Goal: Task Accomplishment & Management: Complete application form

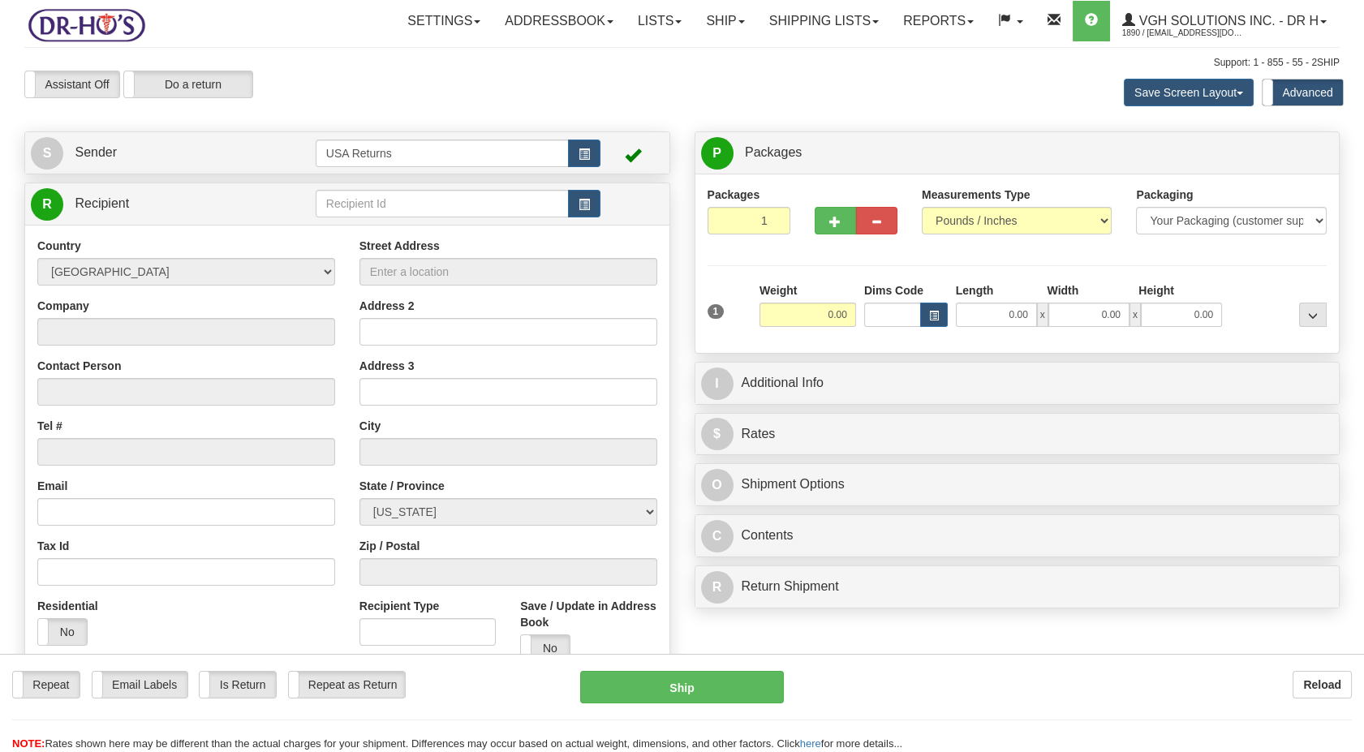
click at [143, 157] on link "S Sender" at bounding box center [173, 152] width 285 height 33
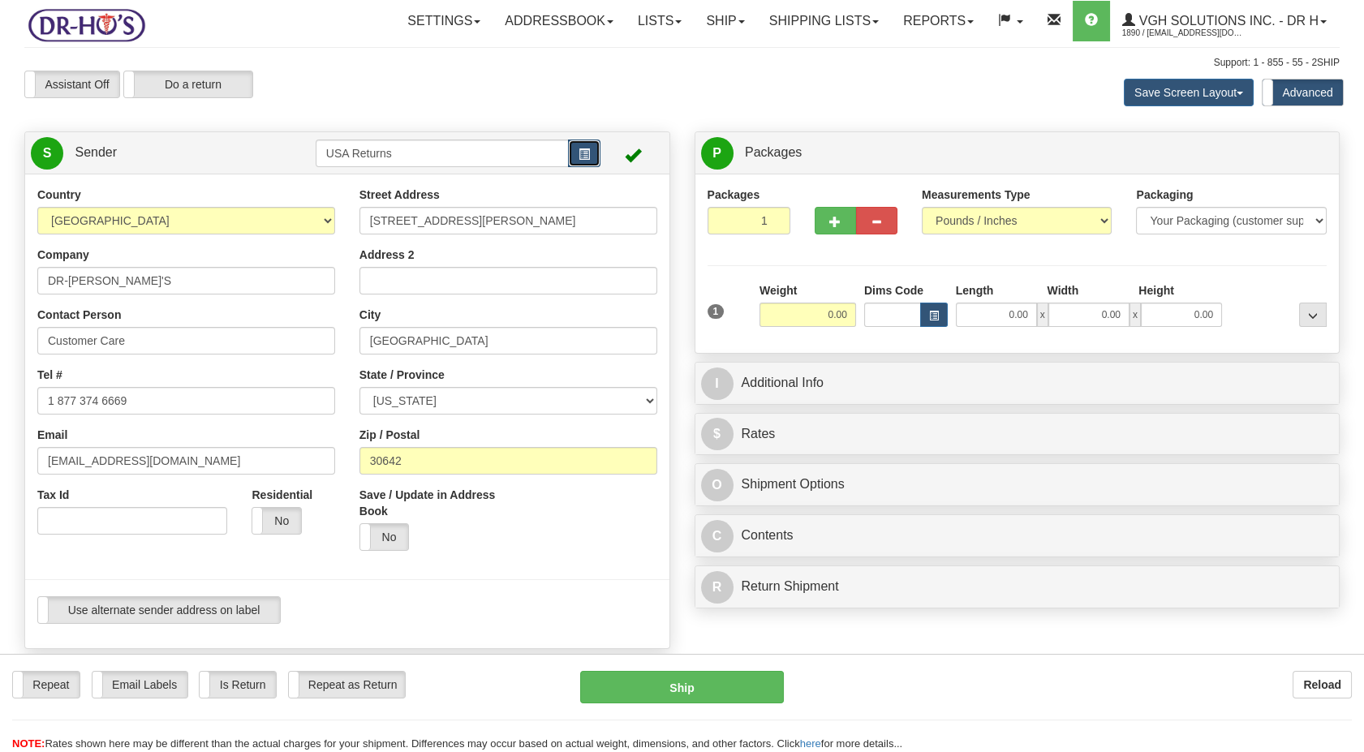
click at [583, 151] on span "button" at bounding box center [584, 154] width 11 height 11
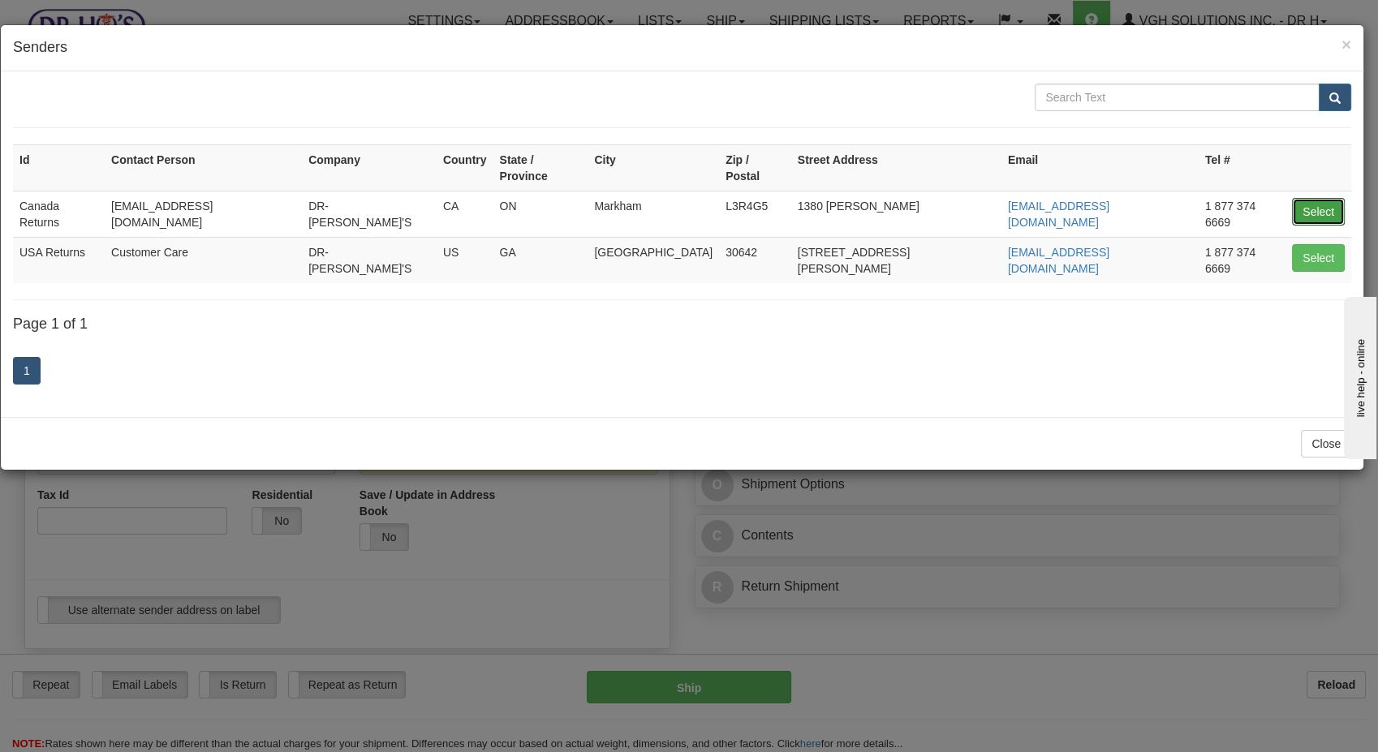
click at [1332, 198] on button "Select" at bounding box center [1318, 212] width 53 height 28
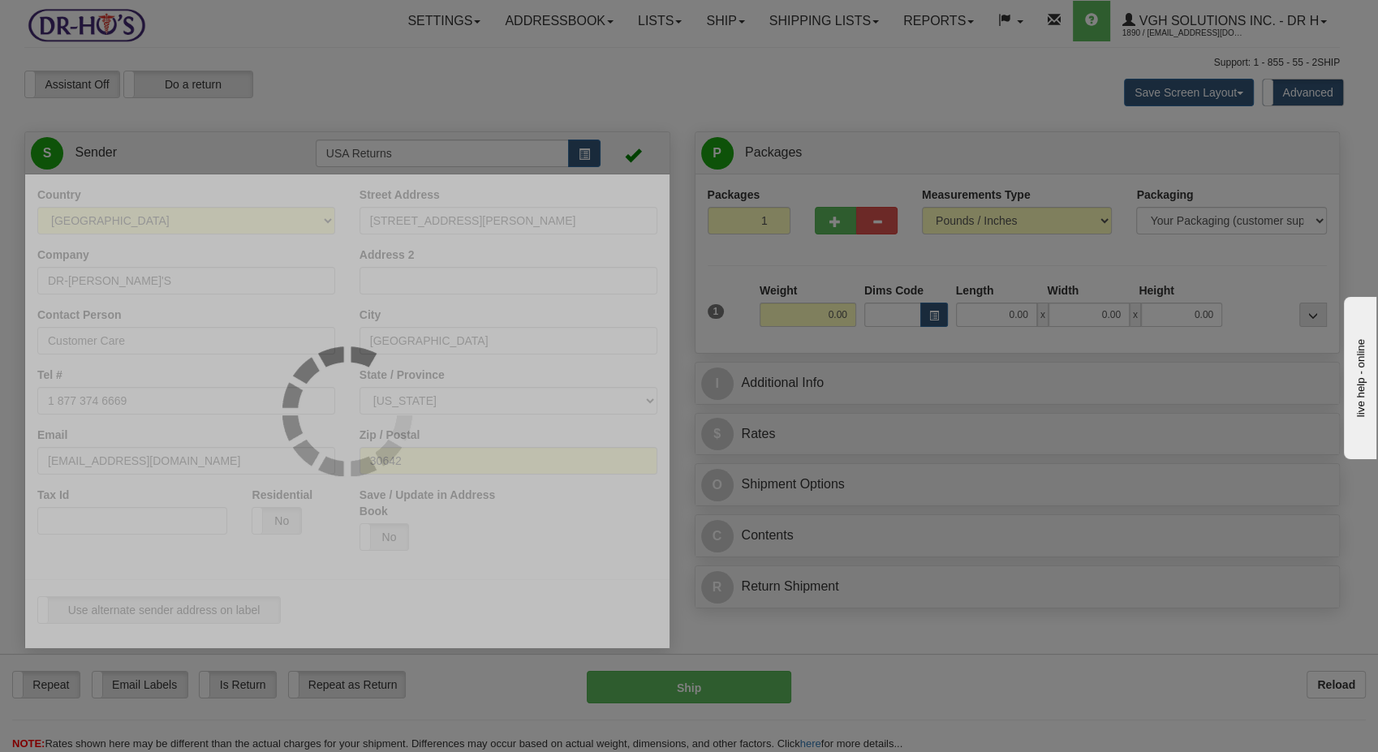
type input "Canada Returns"
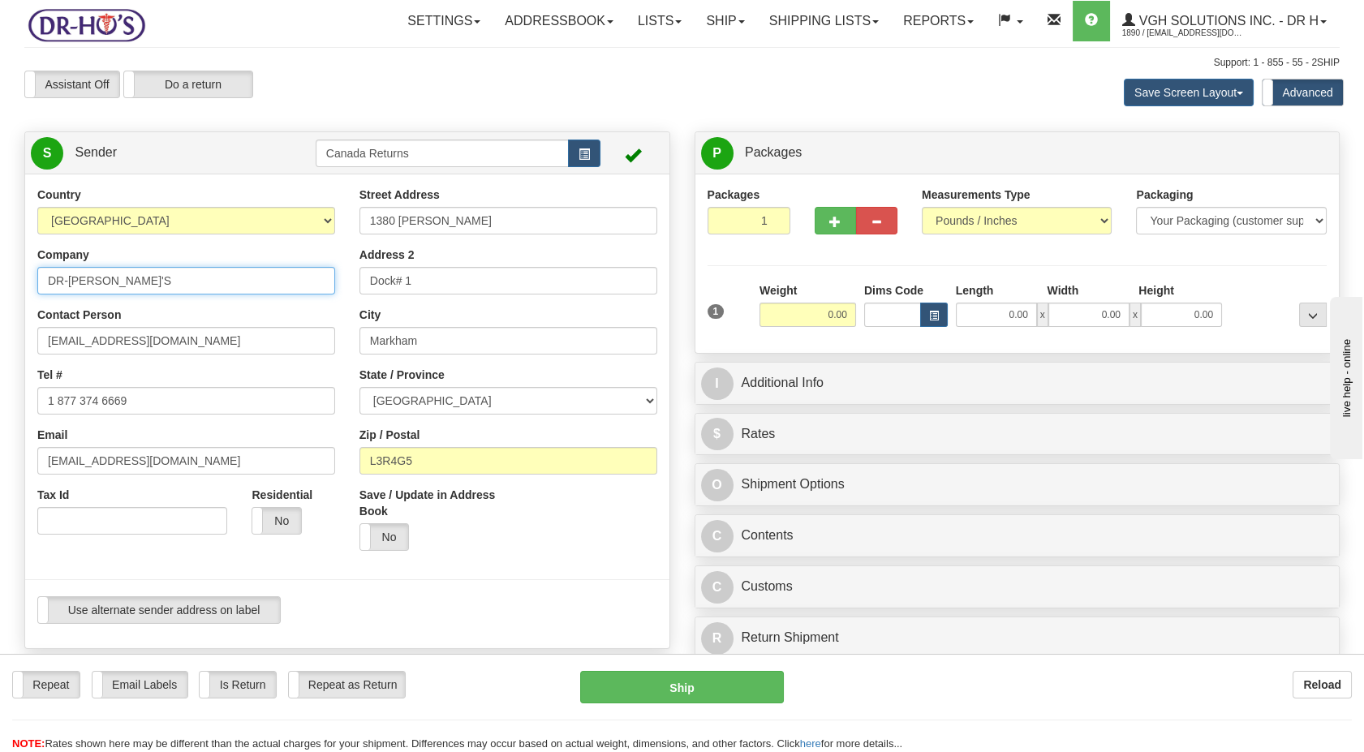
drag, startPoint x: 157, startPoint y: 280, endPoint x: 103, endPoint y: 336, distance: 78.0
click at [6, 284] on div "Toggle navigation Settings Shipping Preferences Fields Preferences New" at bounding box center [682, 677] width 1364 height 1354
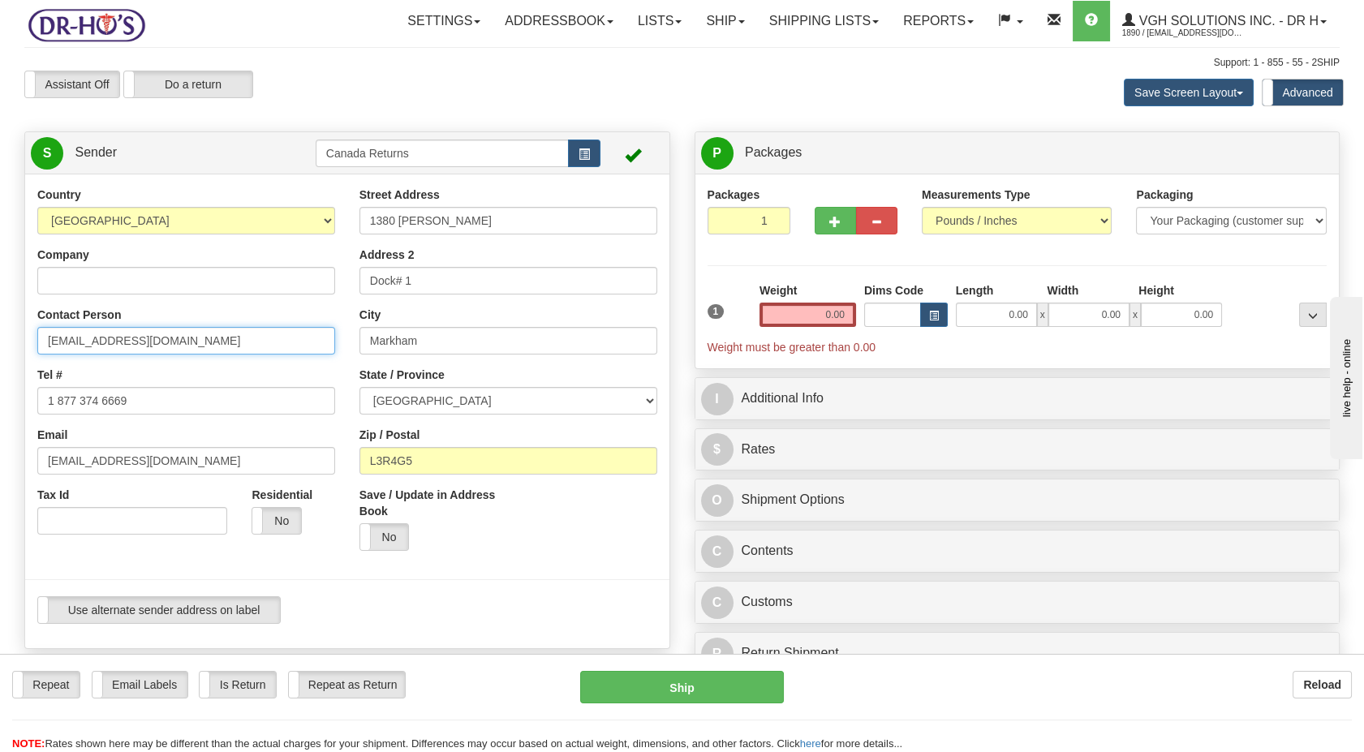
drag, startPoint x: 79, startPoint y: 343, endPoint x: 11, endPoint y: 370, distance: 73.2
click at [0, 359] on html "Training Course Close Toggle navigation Settings Shipping Preferences New Sende…" at bounding box center [682, 376] width 1364 height 752
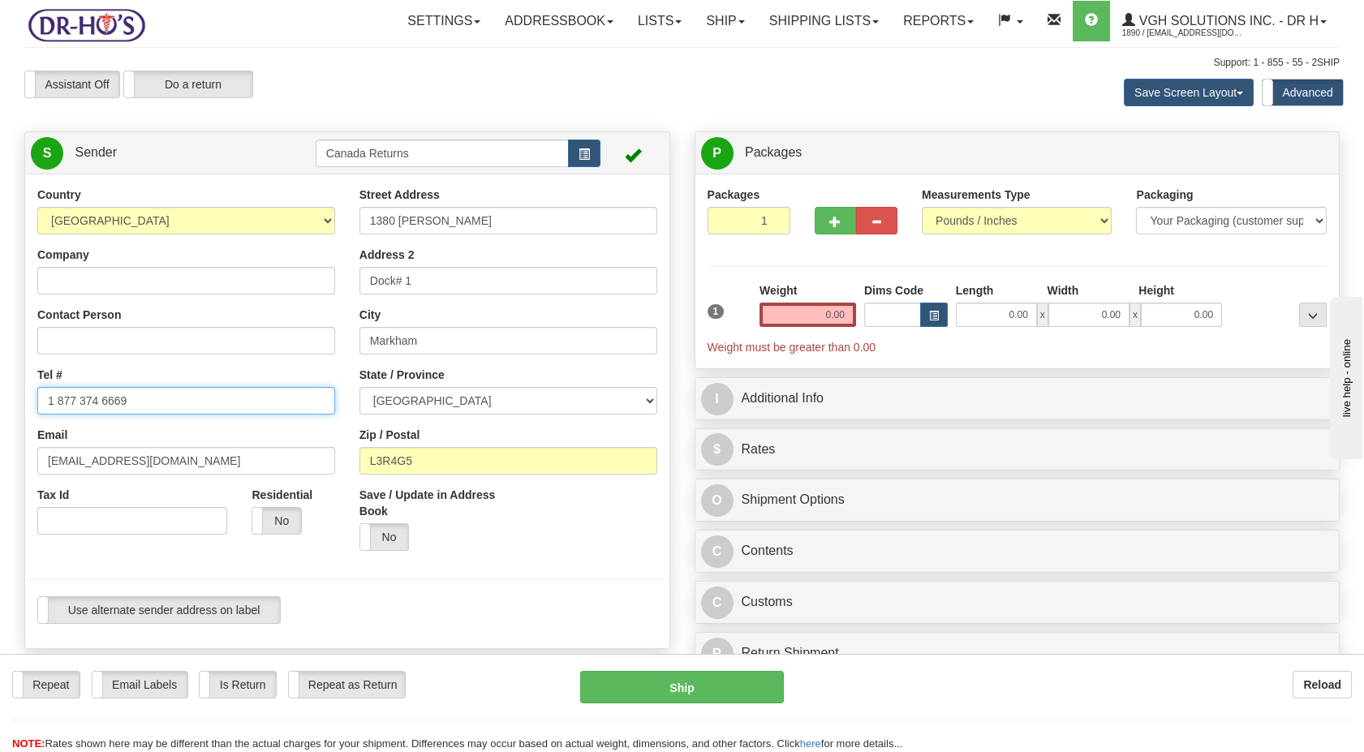
drag, startPoint x: 138, startPoint y: 390, endPoint x: 0, endPoint y: 433, distance: 144.5
click at [0, 432] on html "Training Course Close Toggle navigation Settings Shipping Preferences New Sende…" at bounding box center [682, 376] width 1364 height 752
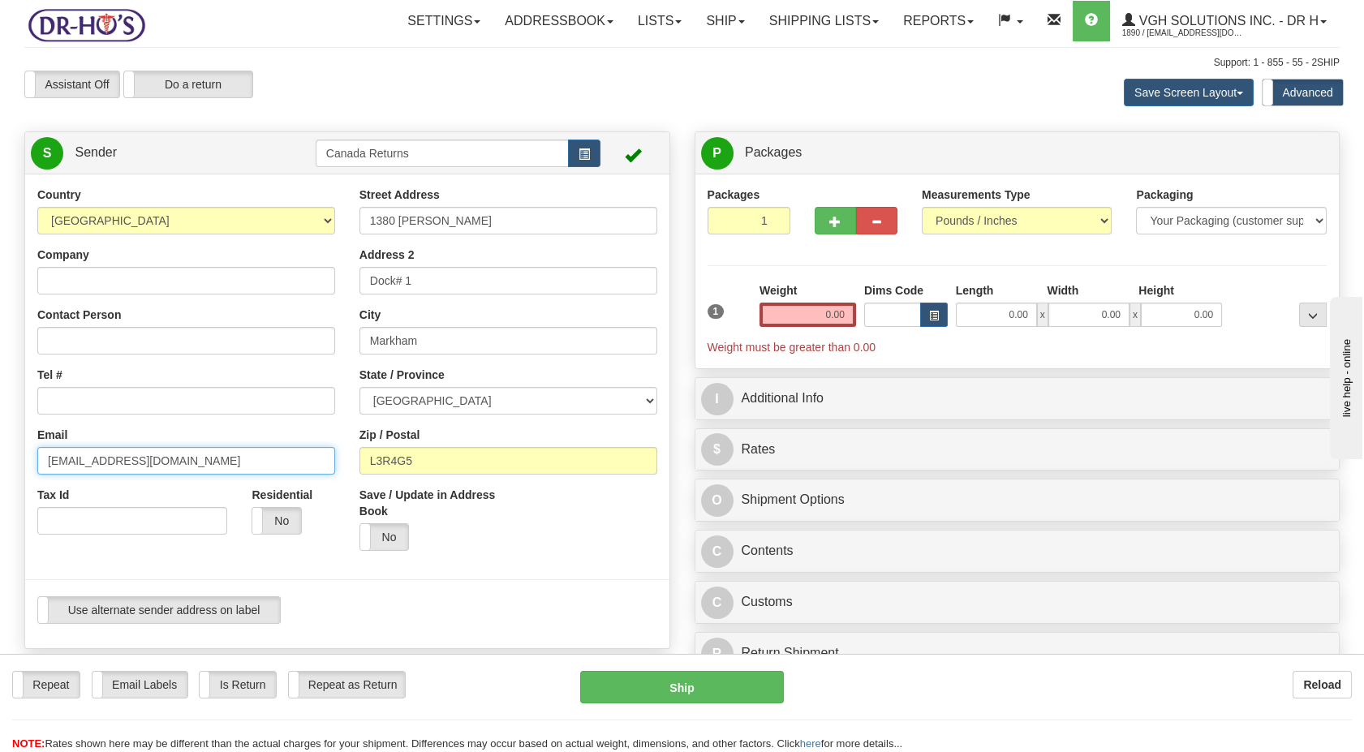
drag, startPoint x: 97, startPoint y: 467, endPoint x: 81, endPoint y: 397, distance: 72.3
click at [0, 478] on html "Training Course Close Toggle navigation Settings Shipping Preferences New Sende…" at bounding box center [682, 376] width 1364 height 752
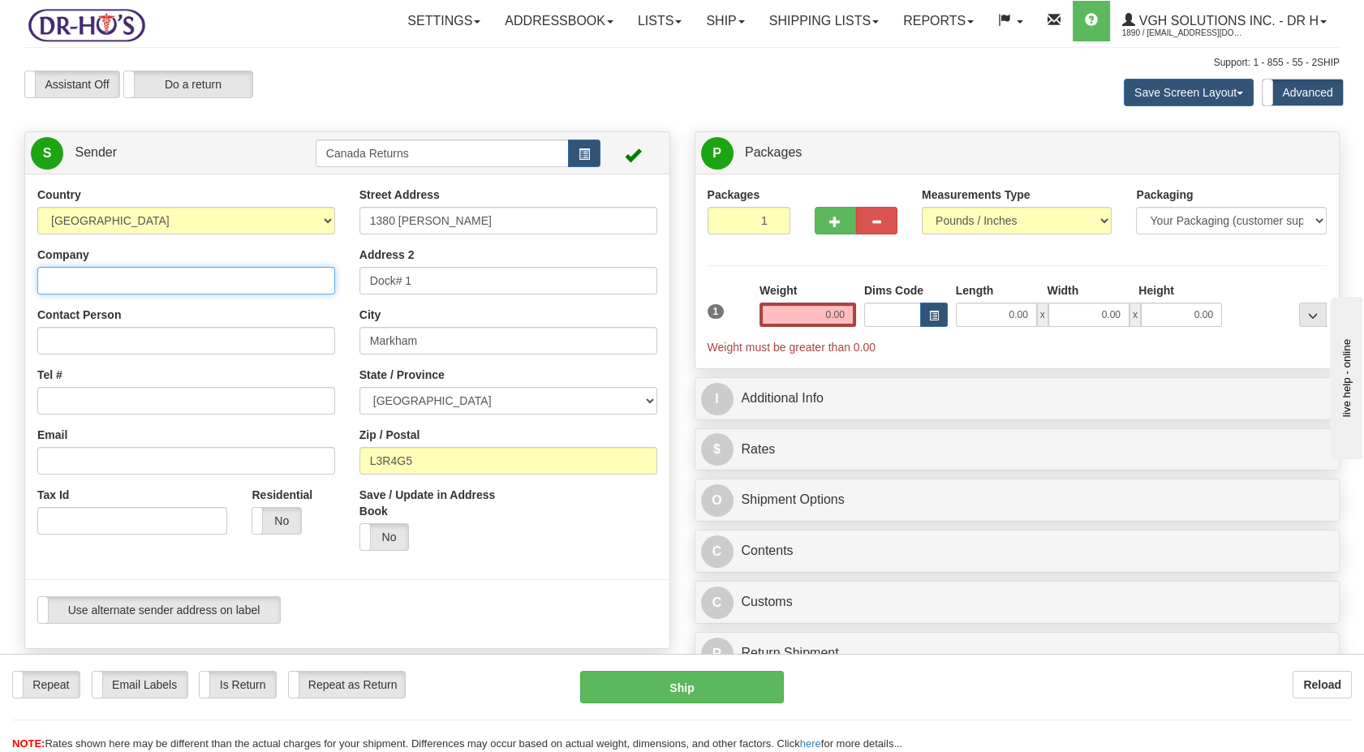
click at [121, 290] on input "Company" at bounding box center [186, 281] width 298 height 28
paste input "[PERSON_NAME]"
type input "[PERSON_NAME]"
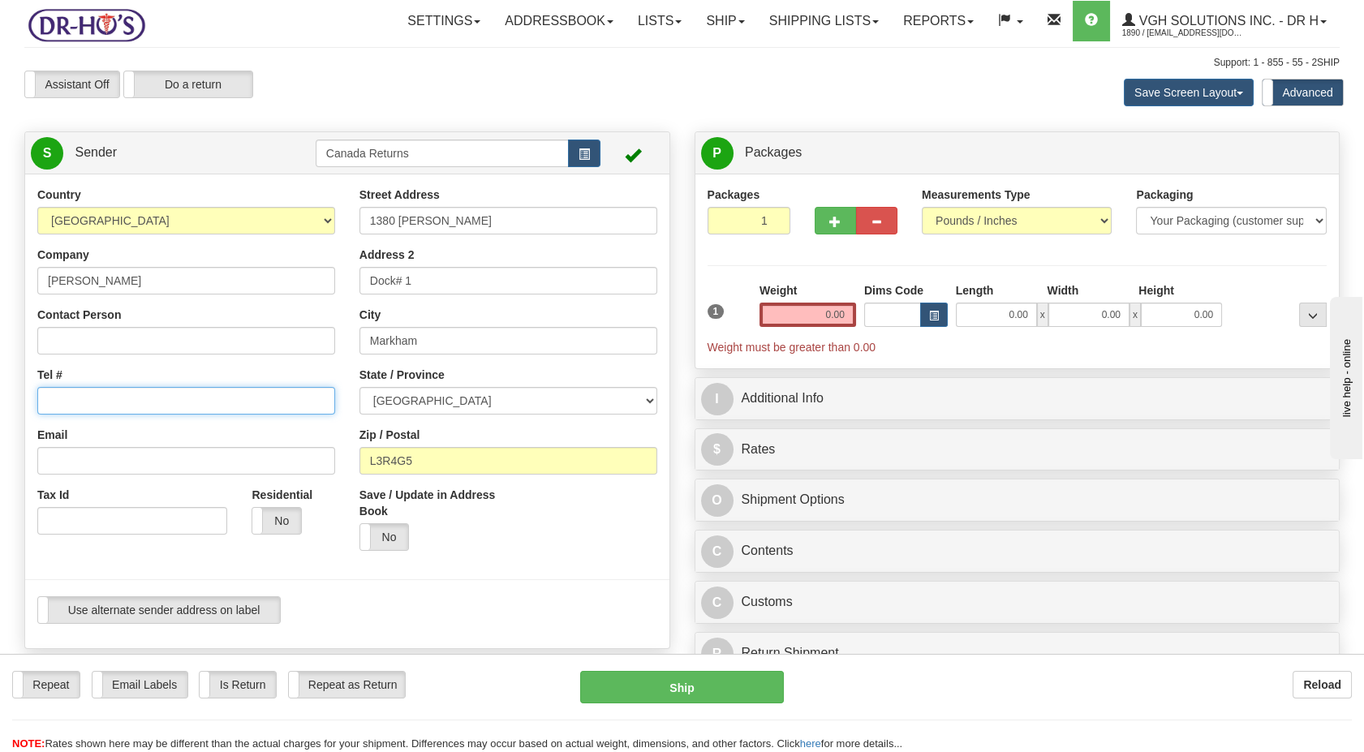
click at [117, 392] on input "Tel #" at bounding box center [186, 401] width 298 height 28
paste input "9052595592"
type input "9052595592"
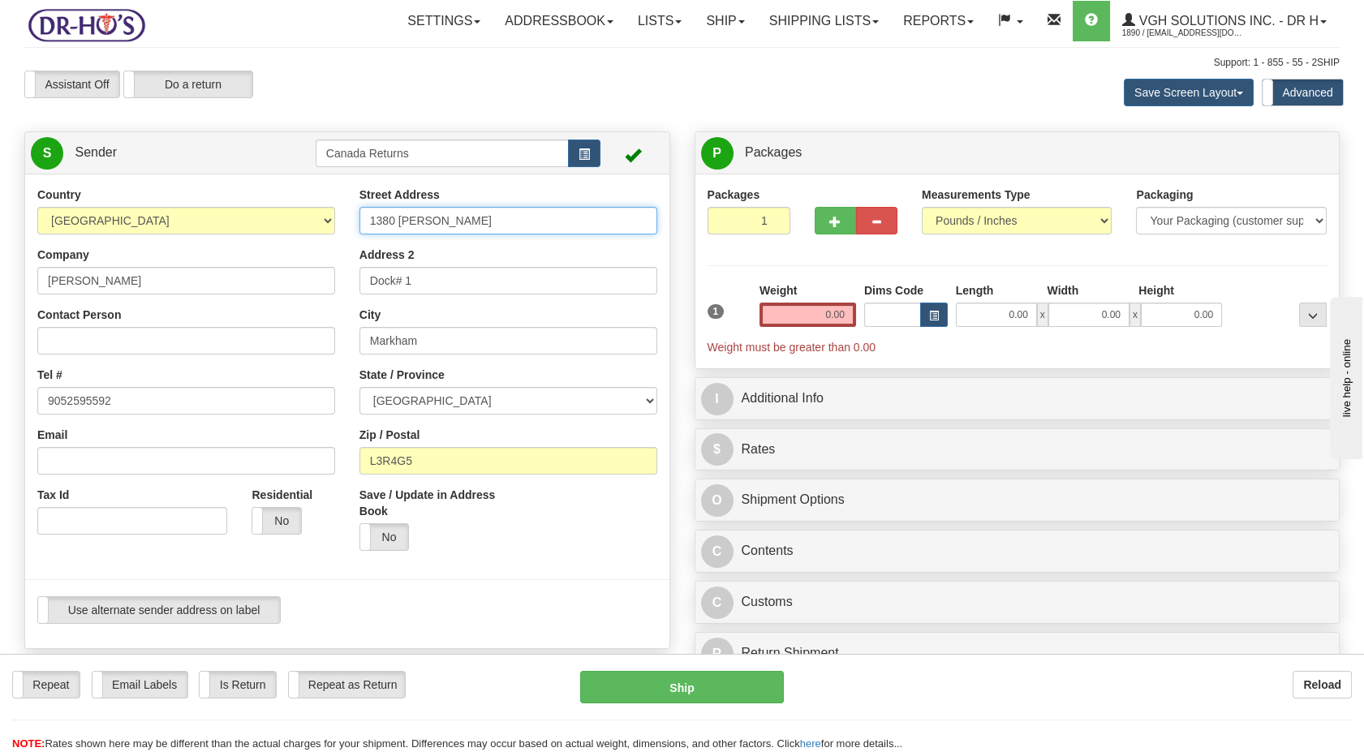
drag, startPoint x: 351, startPoint y: 233, endPoint x: 370, endPoint y: 274, distance: 45.7
click at [289, 246] on div "Country [GEOGRAPHIC_DATA] [GEOGRAPHIC_DATA] [GEOGRAPHIC_DATA] [GEOGRAPHIC_DATA]…" at bounding box center [347, 412] width 644 height 450
paste input "[STREET_ADDRESS]"
type input "[STREET_ADDRESS]"
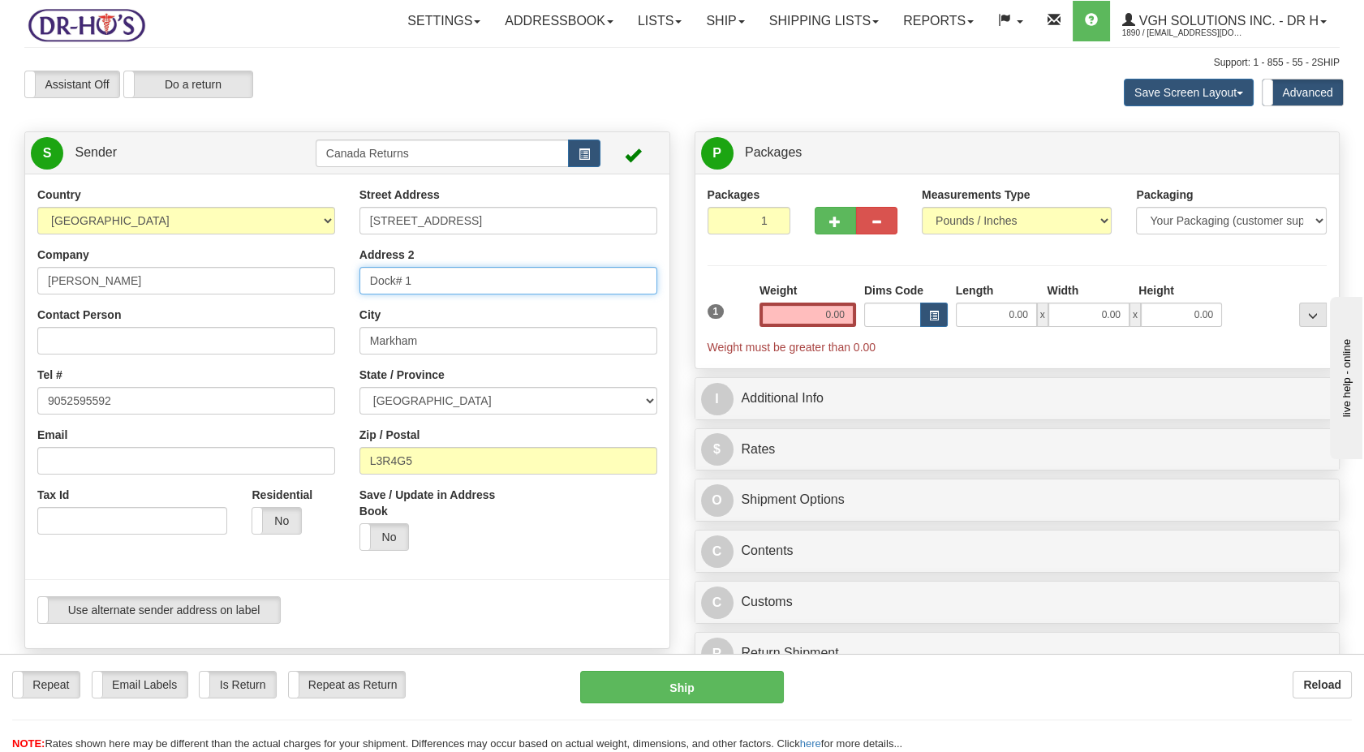
drag, startPoint x: 283, startPoint y: 282, endPoint x: 254, endPoint y: 286, distance: 29.5
click at [247, 286] on div "Country [GEOGRAPHIC_DATA] [GEOGRAPHIC_DATA] [GEOGRAPHIC_DATA] [GEOGRAPHIC_DATA]…" at bounding box center [347, 412] width 644 height 450
click at [277, 352] on div "Country [GEOGRAPHIC_DATA] [GEOGRAPHIC_DATA] [GEOGRAPHIC_DATA] [GEOGRAPHIC_DATA]…" at bounding box center [347, 412] width 644 height 450
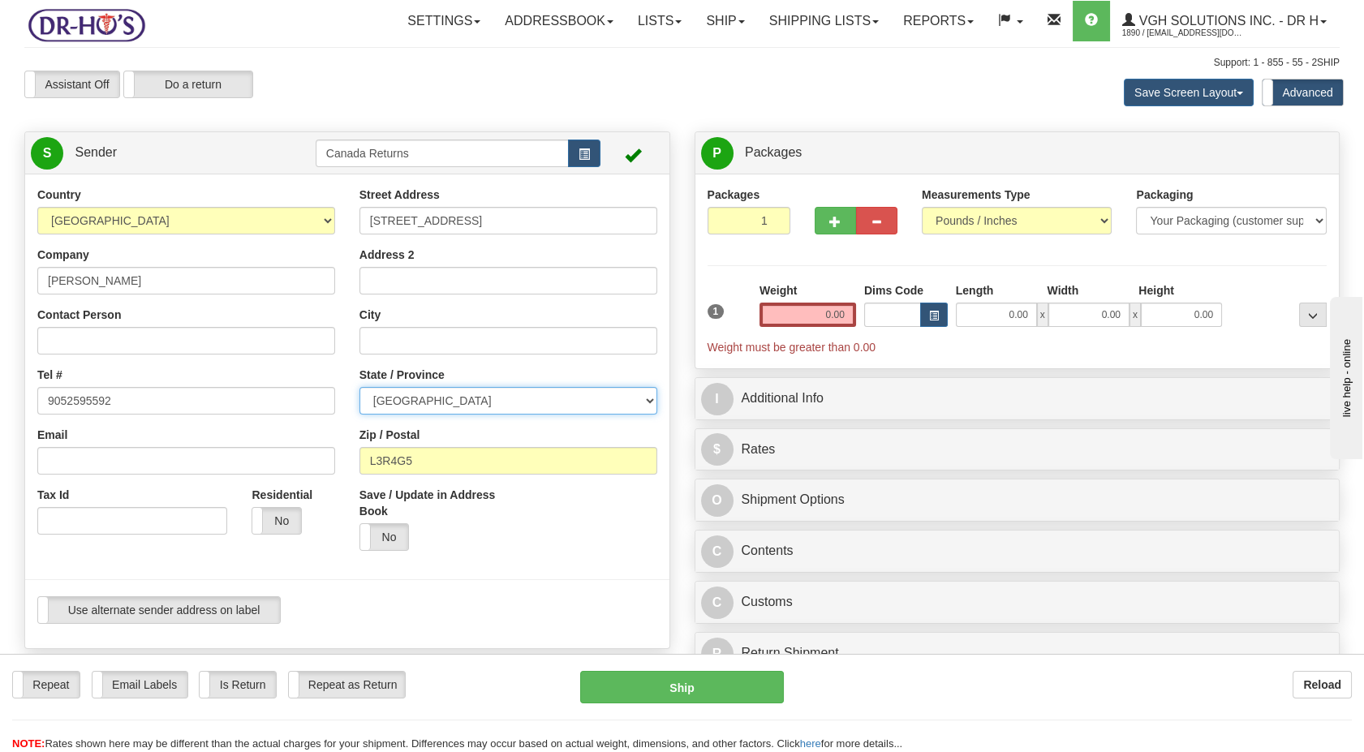
drag, startPoint x: 407, startPoint y: 396, endPoint x: 317, endPoint y: 410, distance: 91.1
click at [266, 401] on div "Country [GEOGRAPHIC_DATA] [GEOGRAPHIC_DATA] [GEOGRAPHIC_DATA] [GEOGRAPHIC_DATA]…" at bounding box center [347, 412] width 644 height 450
click at [454, 404] on select "[GEOGRAPHIC_DATA] [GEOGRAPHIC_DATA] [GEOGRAPHIC_DATA] [GEOGRAPHIC_DATA] [GEOGRA…" at bounding box center [508, 401] width 298 height 28
drag, startPoint x: 473, startPoint y: 326, endPoint x: 456, endPoint y: 346, distance: 26.5
click at [467, 330] on input "City" at bounding box center [508, 341] width 298 height 28
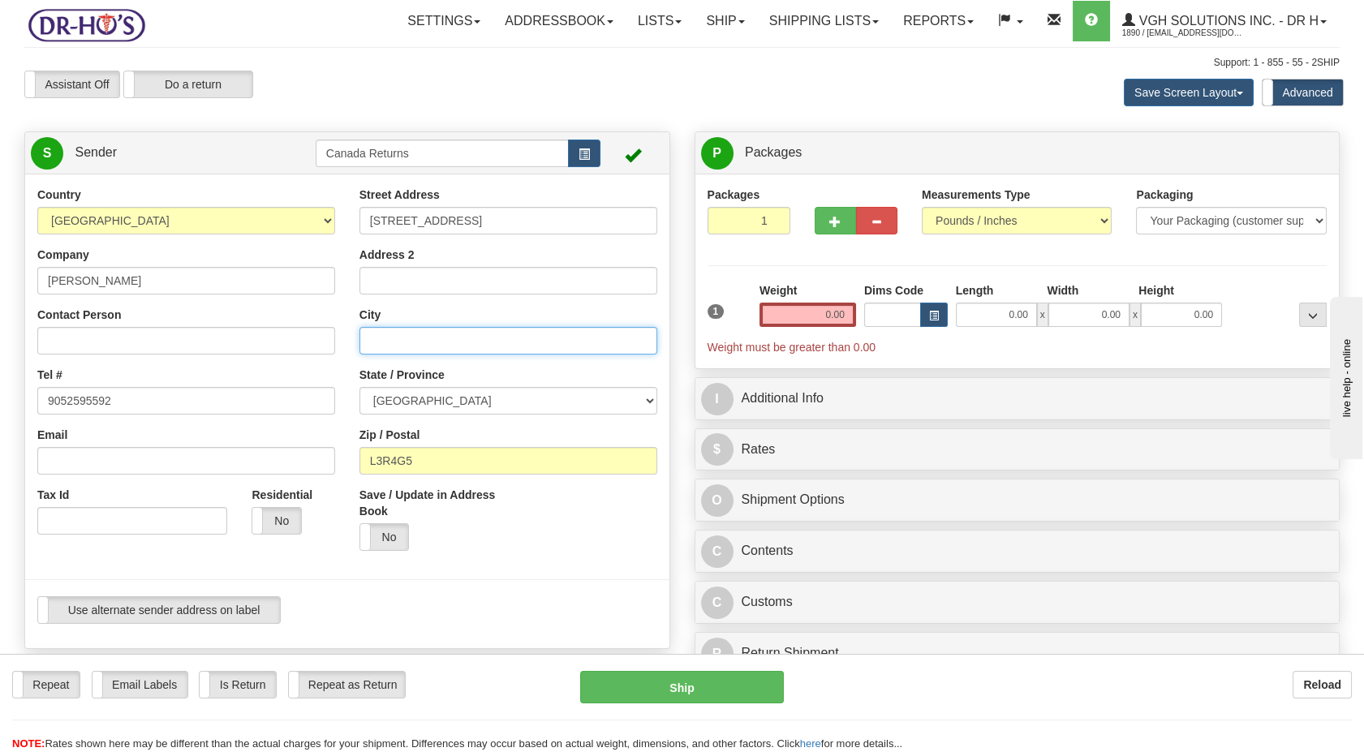
click at [456, 346] on input "City" at bounding box center [508, 341] width 298 height 28
paste input "[GEOGRAPHIC_DATA],"
type input "Oshawa"
drag, startPoint x: 408, startPoint y: 463, endPoint x: 338, endPoint y: 471, distance: 70.2
click at [329, 463] on div "Country [GEOGRAPHIC_DATA] [GEOGRAPHIC_DATA] [GEOGRAPHIC_DATA] [GEOGRAPHIC_DATA]…" at bounding box center [347, 412] width 644 height 450
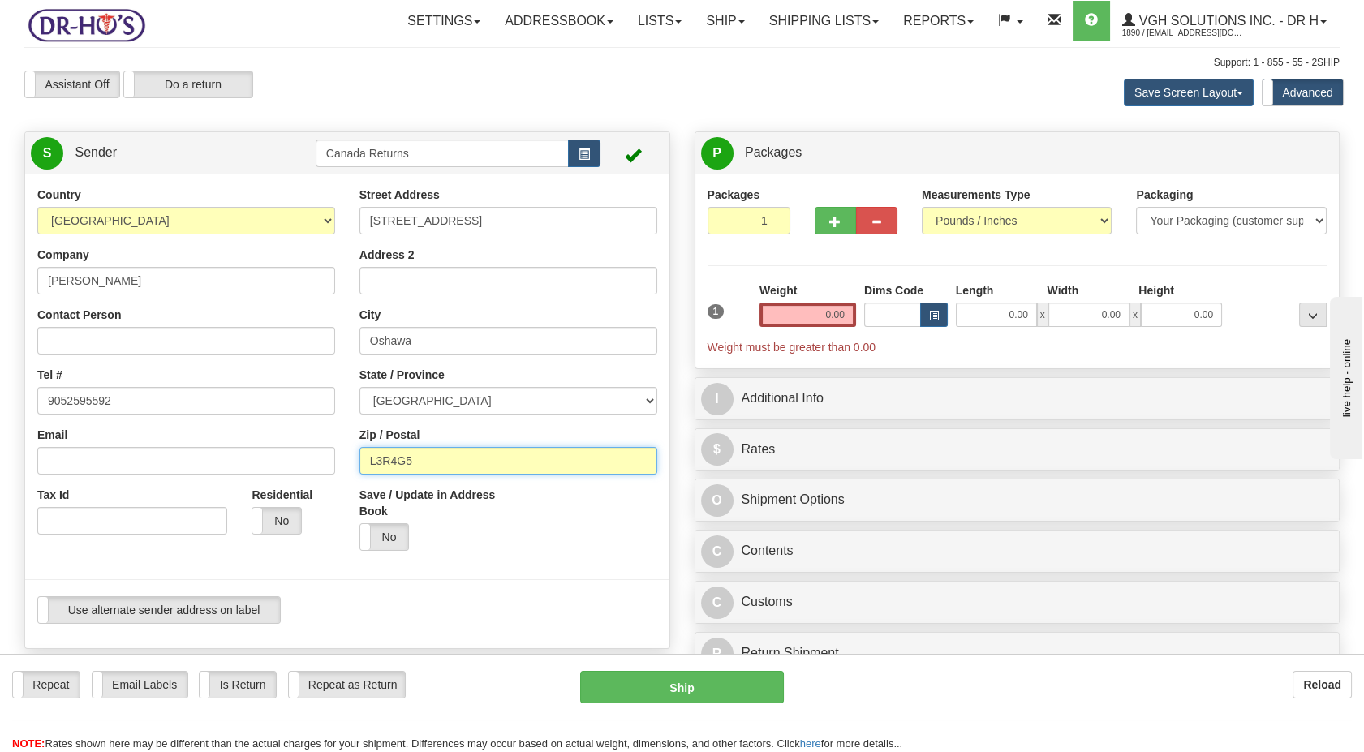
paste input "1H0B7"
type input "L1H0B7"
click at [537, 549] on div "Save / Update in Address Book Yes No" at bounding box center [508, 525] width 322 height 76
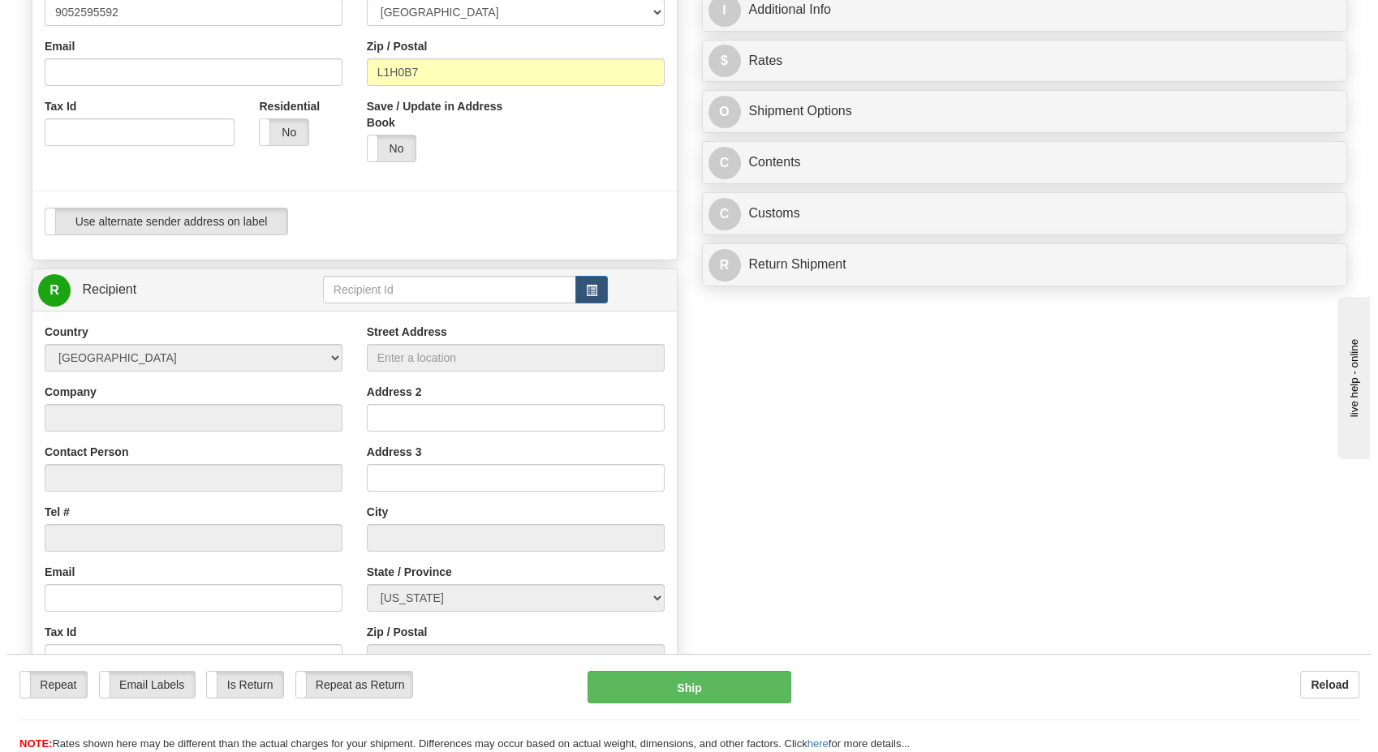
scroll to position [450, 0]
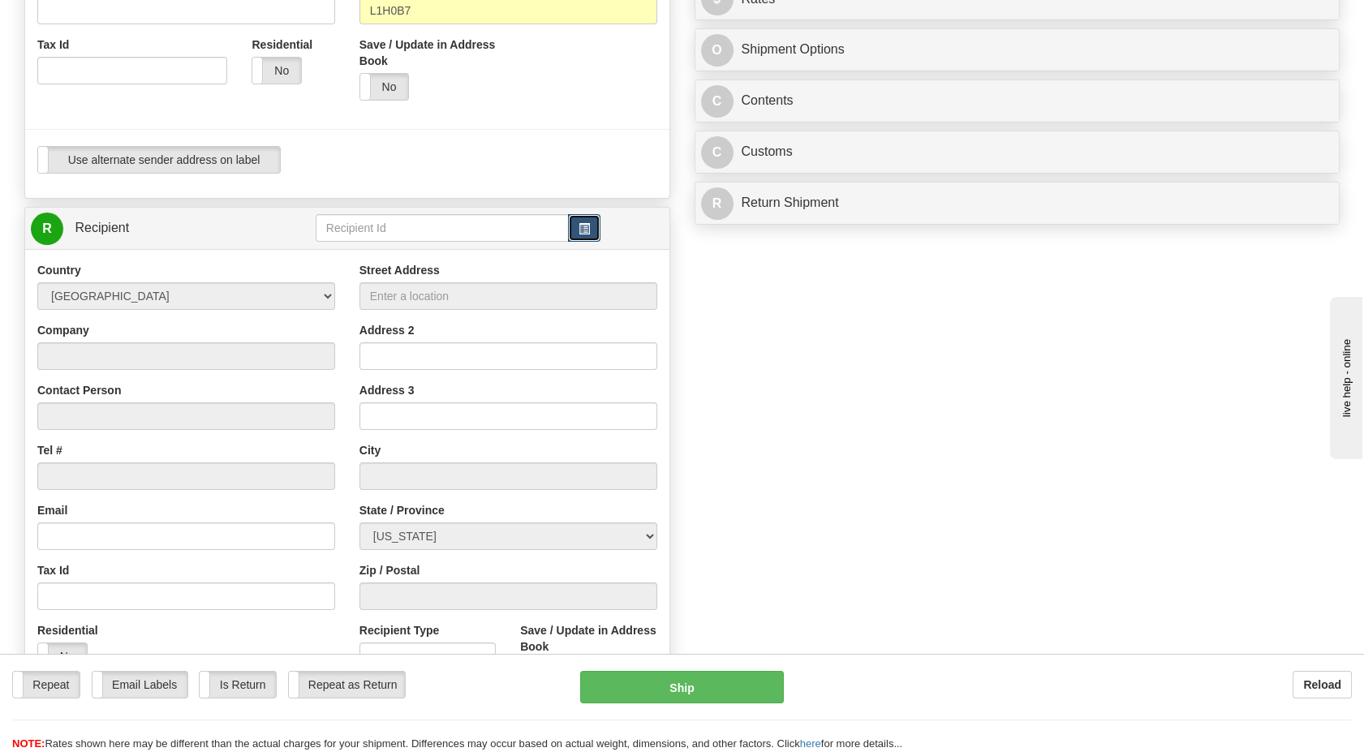
click at [588, 226] on span "button" at bounding box center [584, 229] width 11 height 11
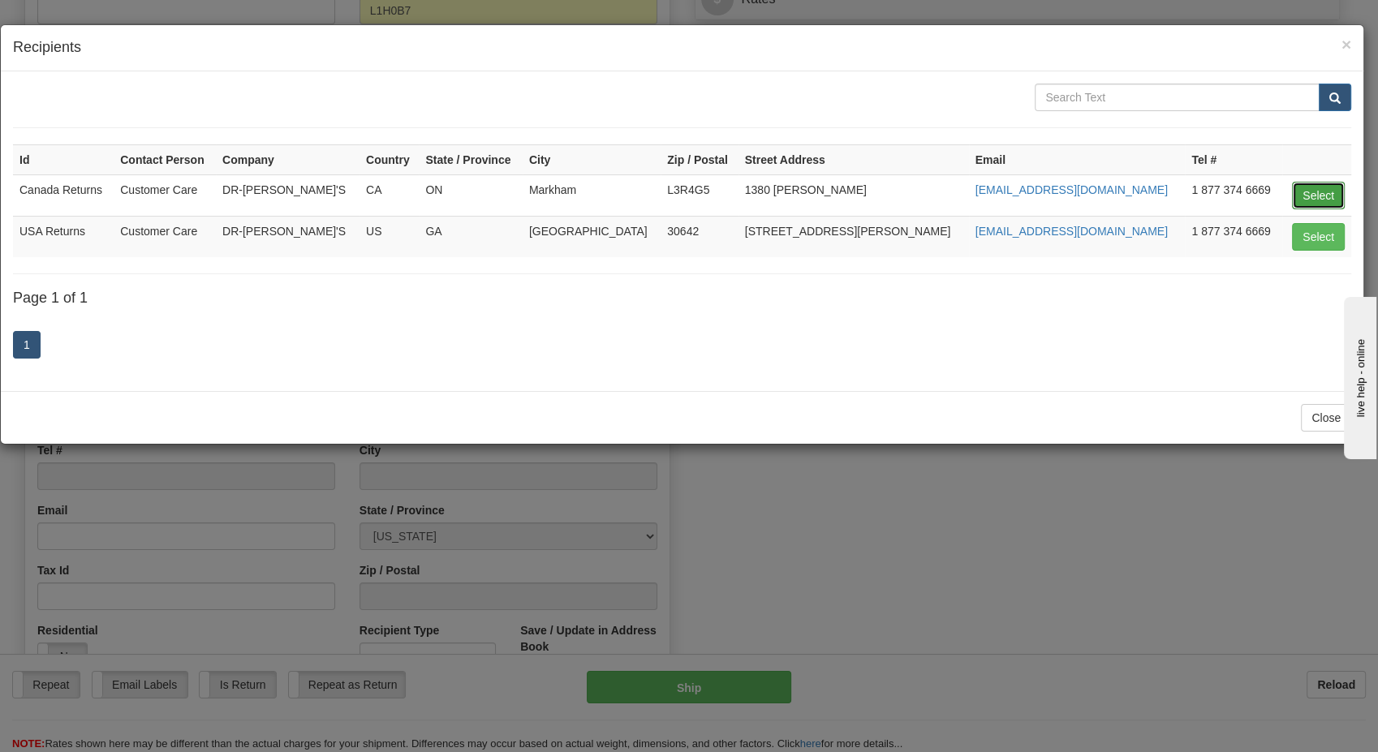
click at [1311, 198] on button "Select" at bounding box center [1318, 196] width 53 height 28
type input "Canada Returns"
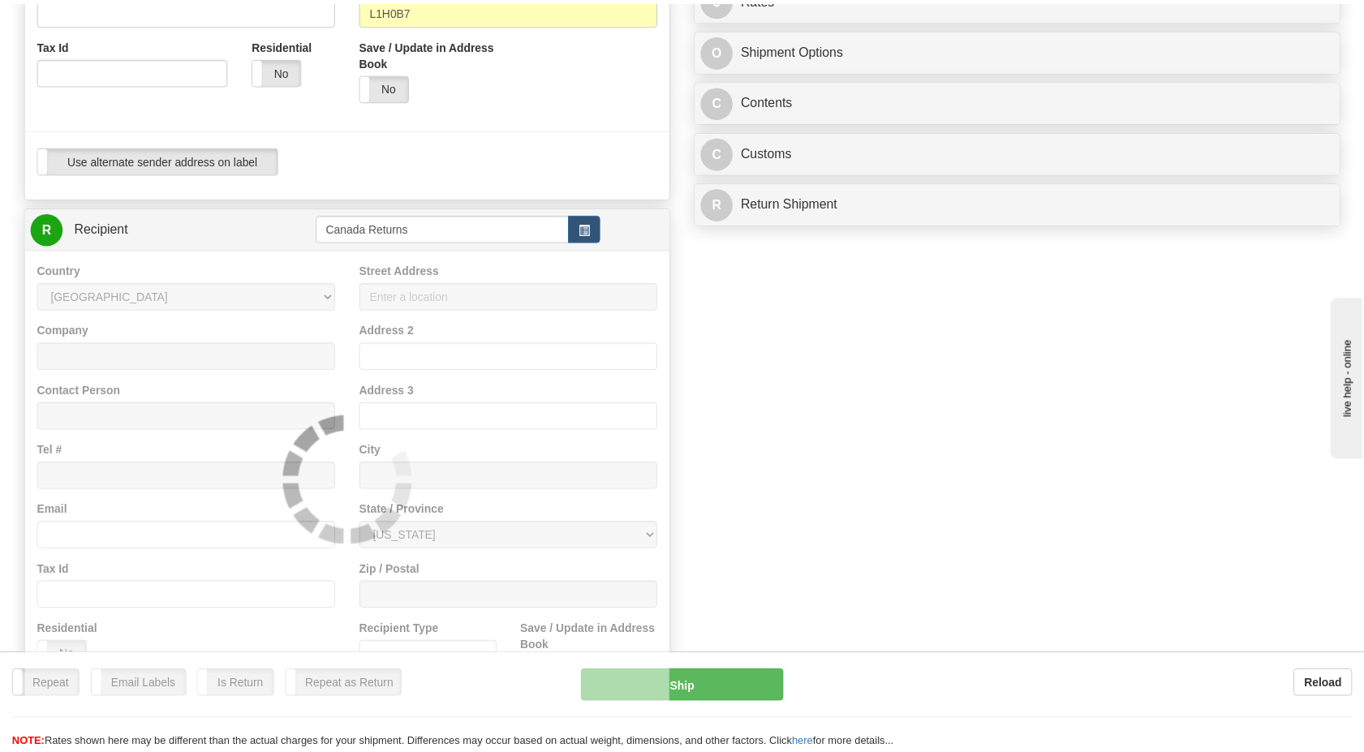
scroll to position [0, 0]
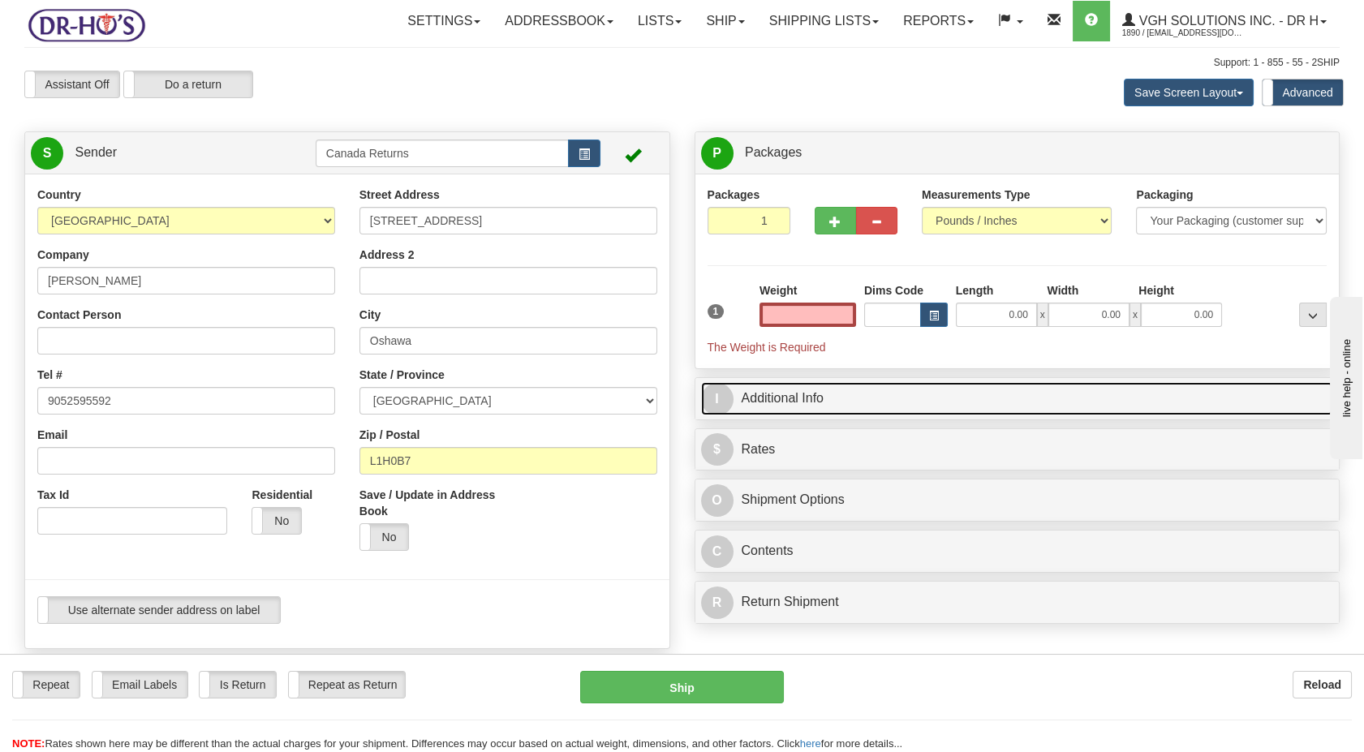
type input "0.00"
click at [755, 412] on link "I Additional Info" at bounding box center [1017, 398] width 633 height 33
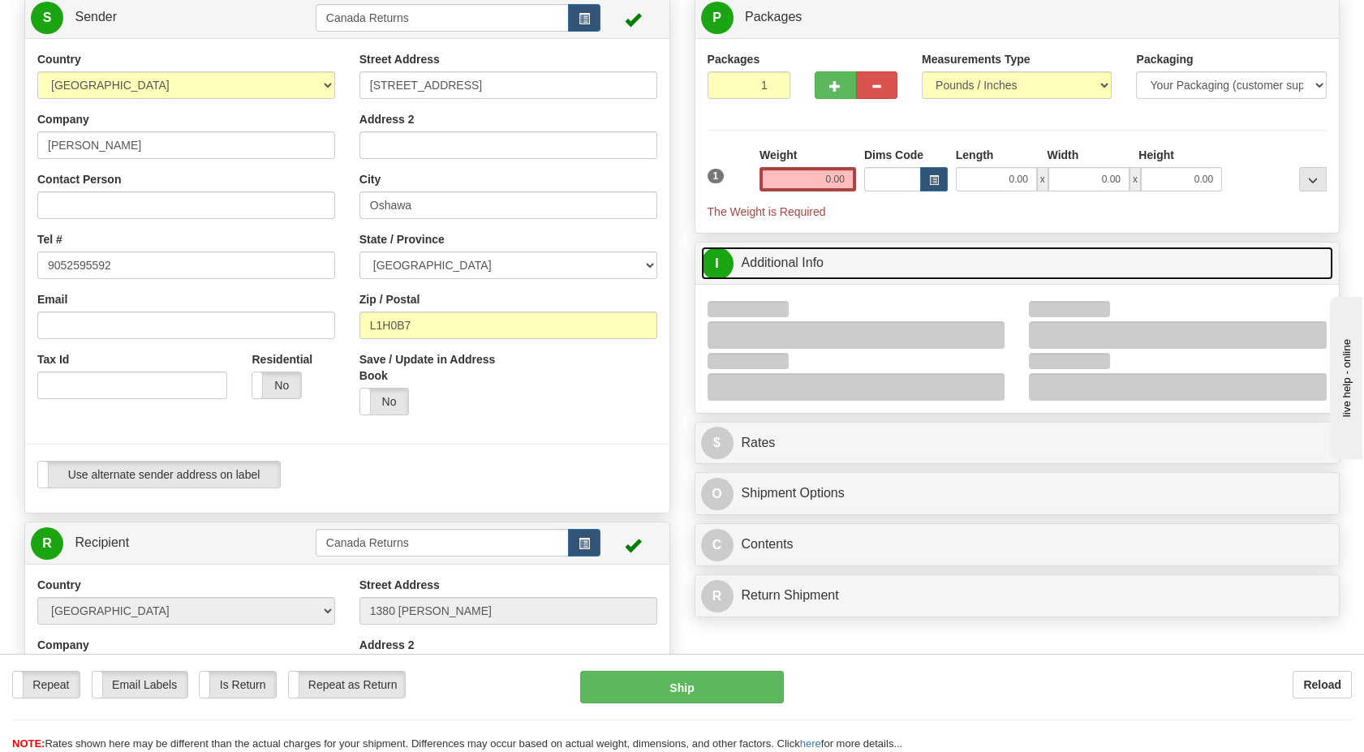
scroll to position [180, 0]
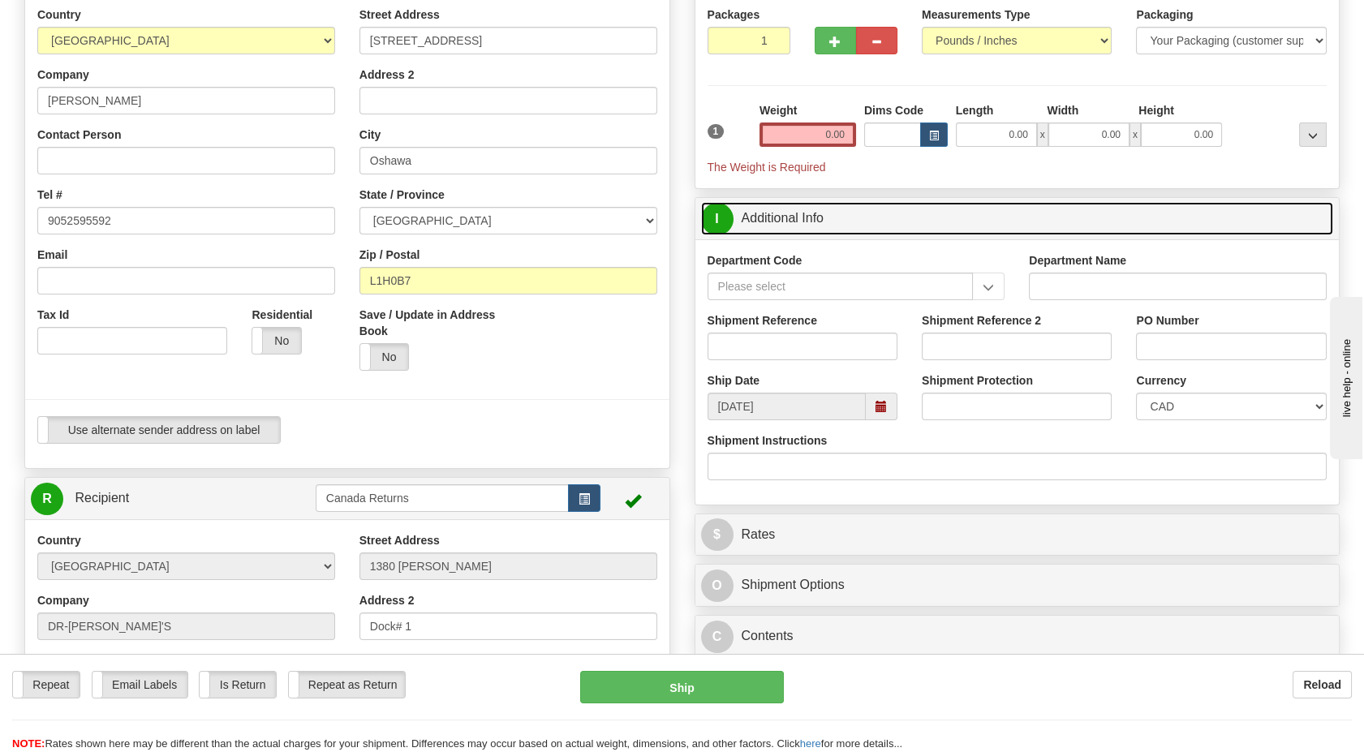
click at [874, 409] on span at bounding box center [882, 407] width 32 height 28
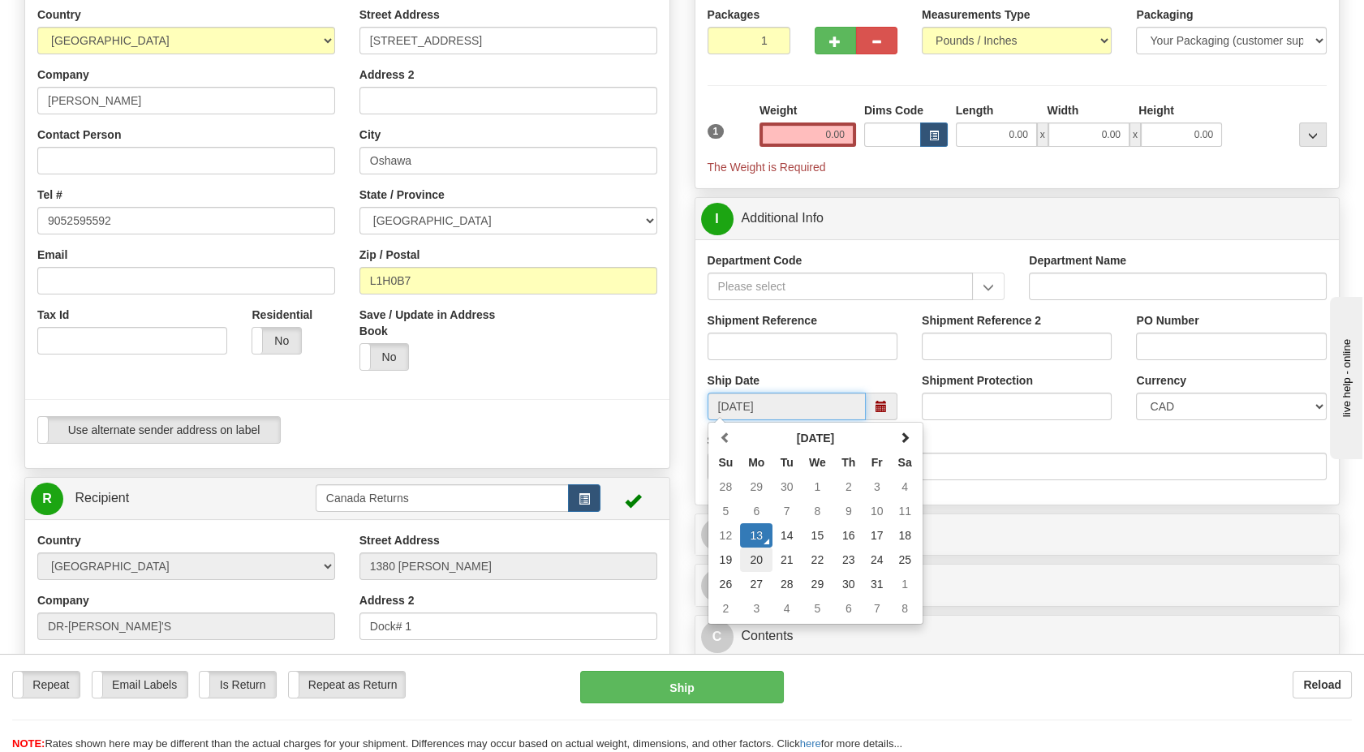
click at [756, 562] on td "20" at bounding box center [756, 560] width 32 height 24
type input "[DATE]"
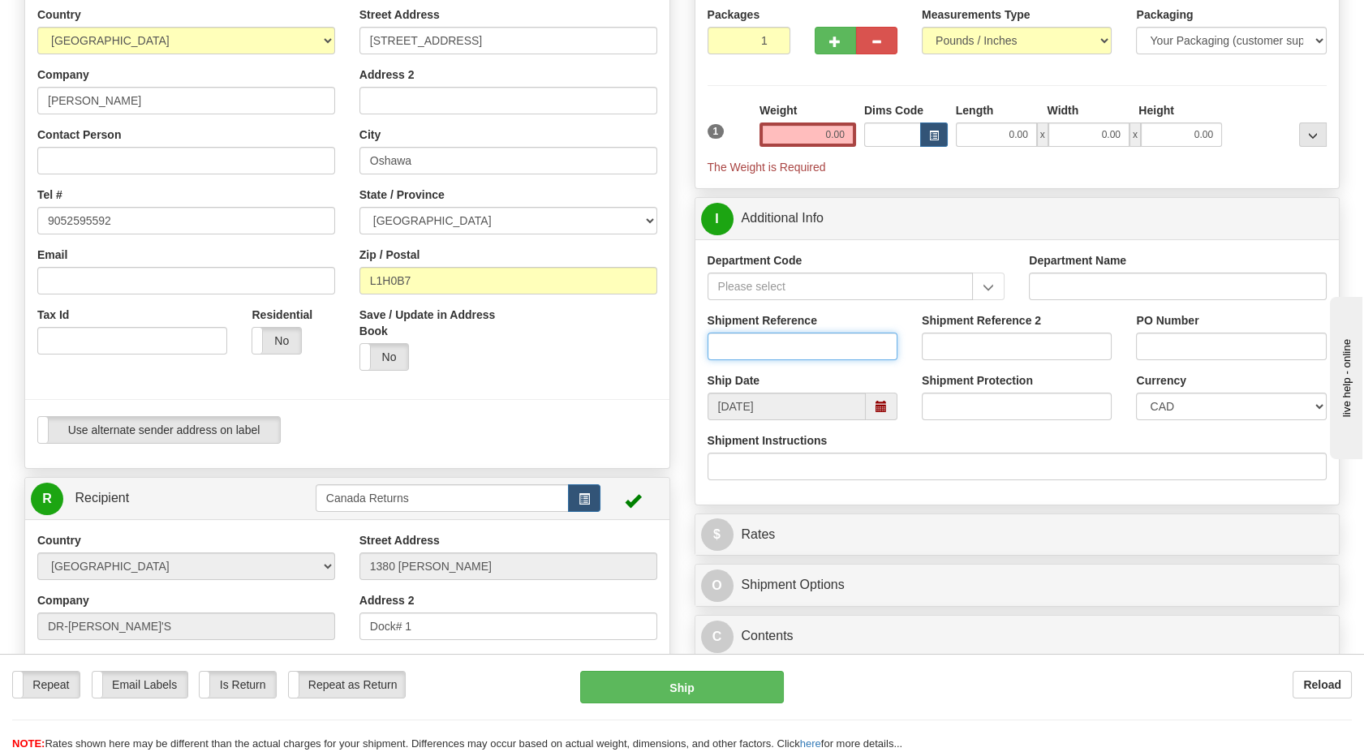
click at [740, 352] on input "Shipment Reference" at bounding box center [803, 347] width 190 height 28
paste input "CU25811091"
type input "CU25811091"
click at [606, 394] on div at bounding box center [347, 399] width 669 height 33
click at [678, 692] on button "Ship" at bounding box center [681, 687] width 203 height 32
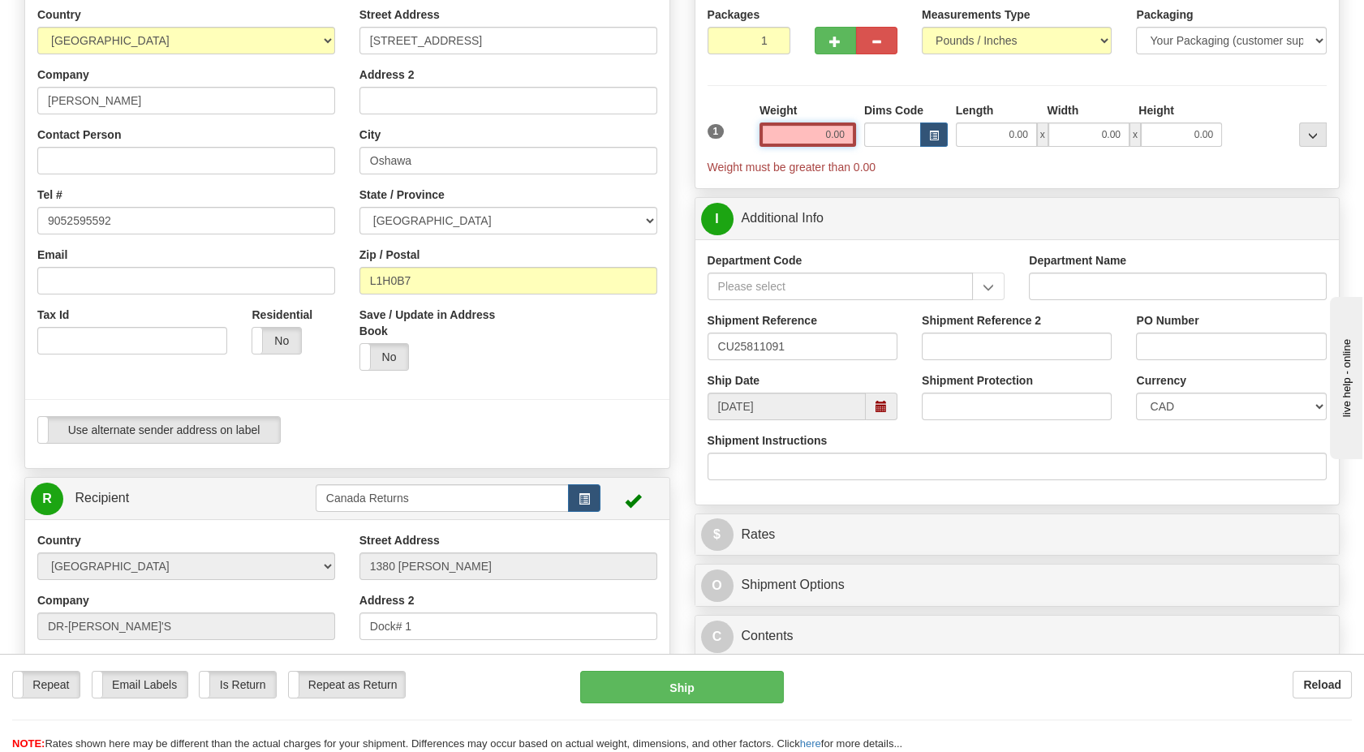
drag, startPoint x: 805, startPoint y: 120, endPoint x: 786, endPoint y: 123, distance: 18.9
click at [805, 123] on input "0.00" at bounding box center [808, 135] width 97 height 24
type input "1.00"
click at [719, 94] on div "Packages 1 1 Measurements Type" at bounding box center [1018, 91] width 620 height 170
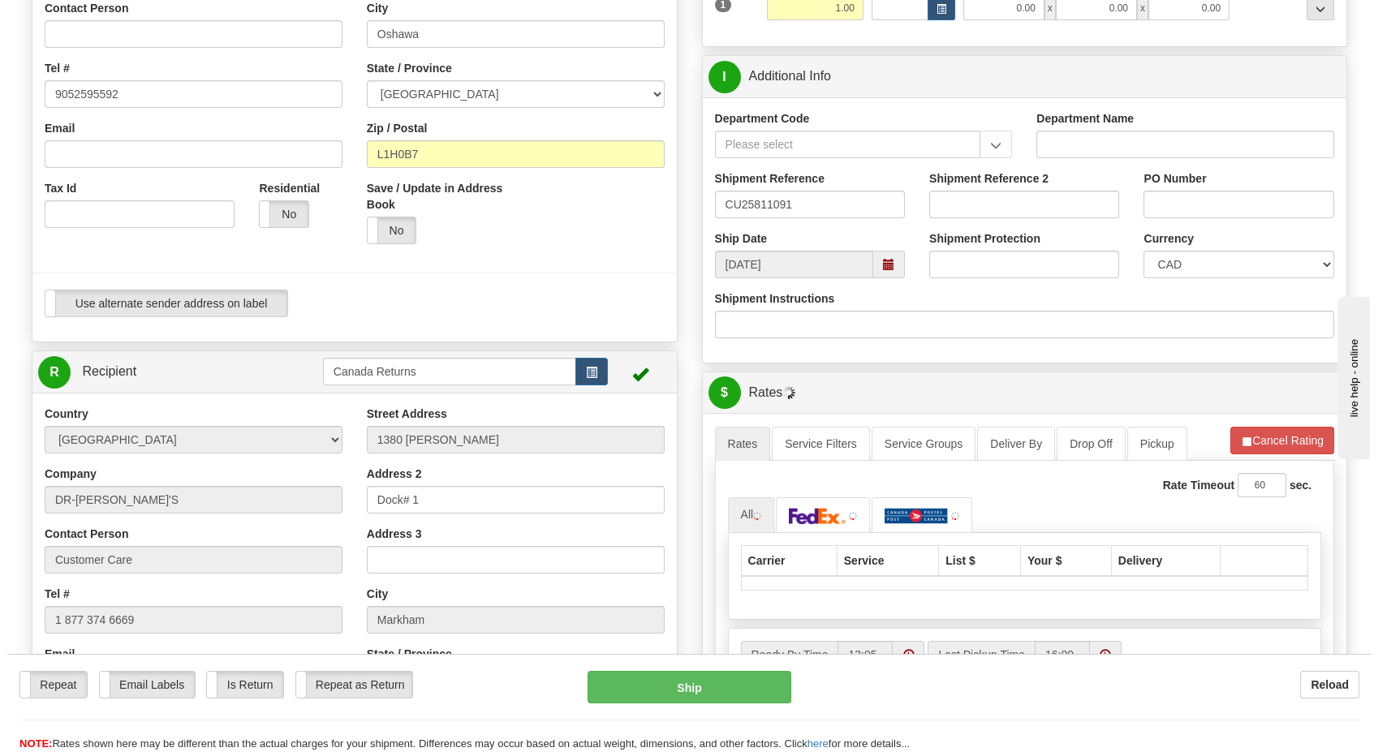
scroll to position [721, 0]
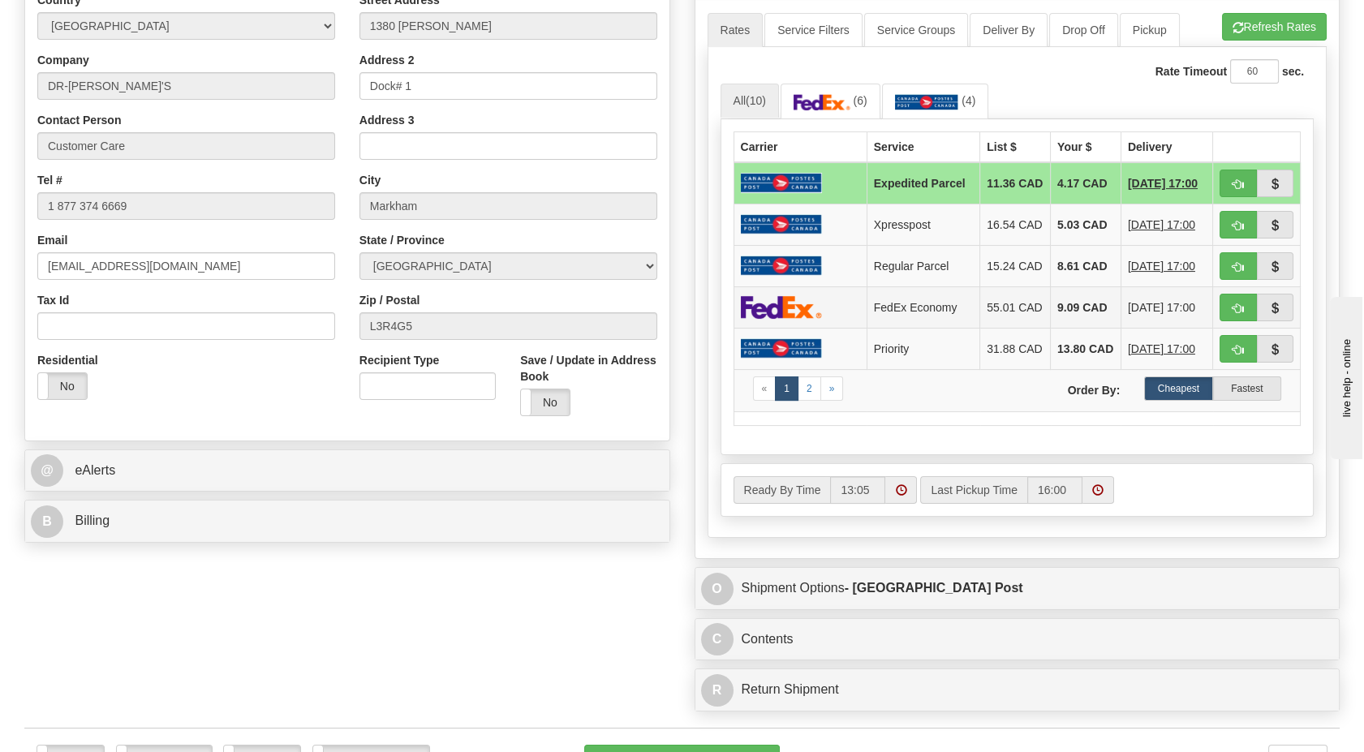
click at [785, 315] on img at bounding box center [781, 307] width 81 height 24
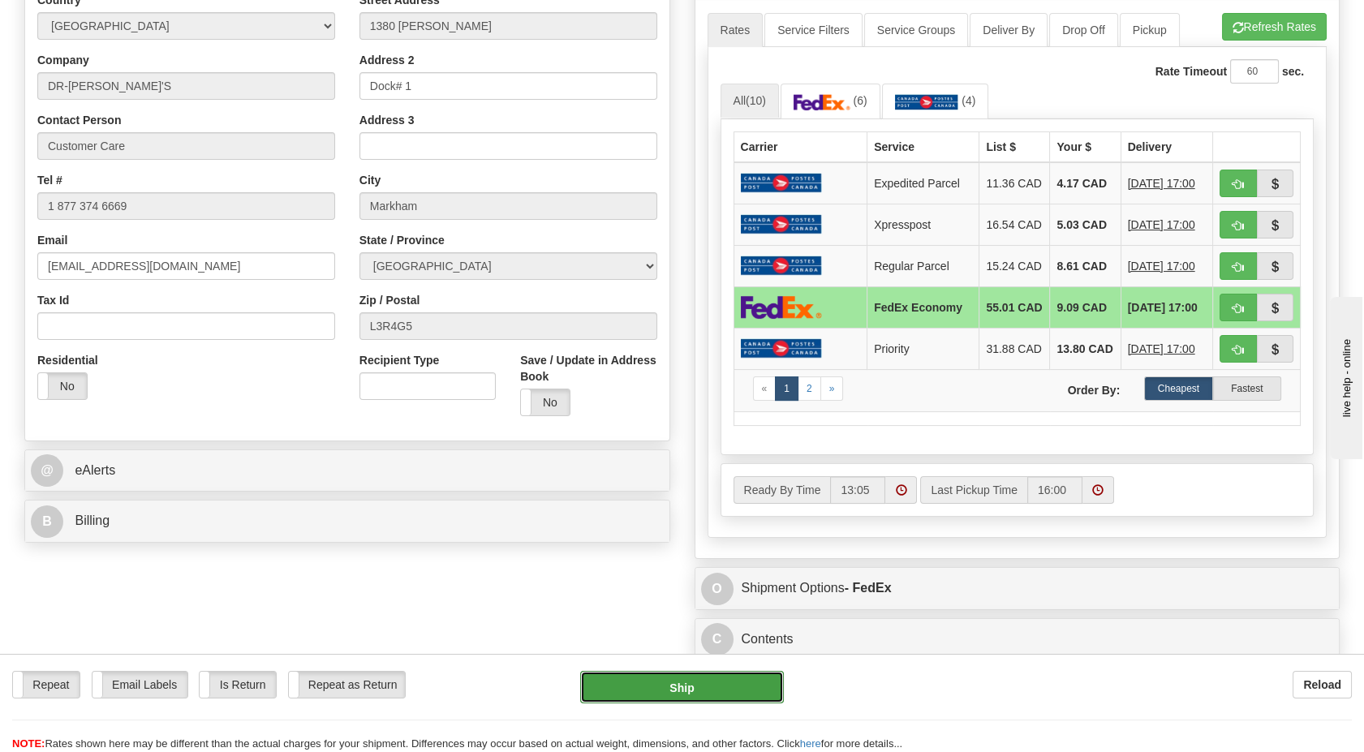
click at [678, 699] on button "Ship" at bounding box center [681, 687] width 203 height 32
type input "20"
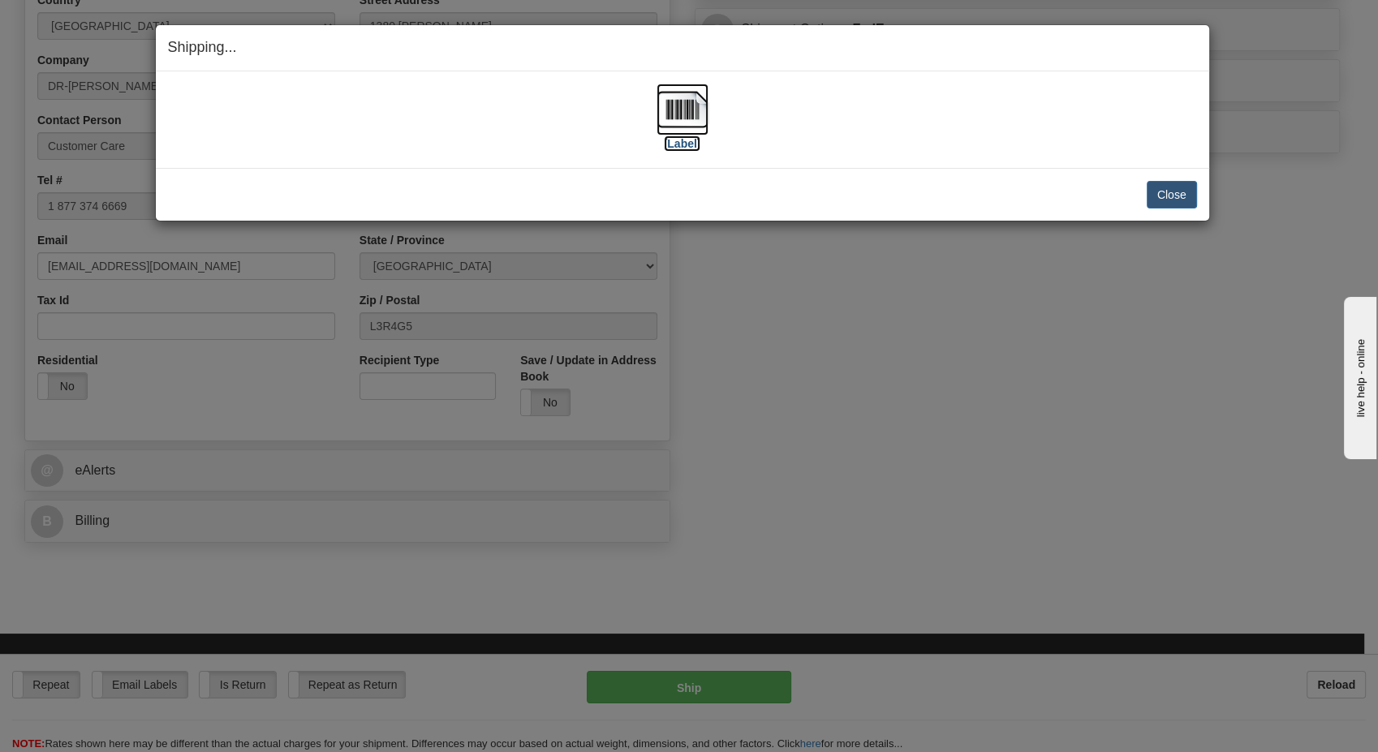
click at [691, 93] on img at bounding box center [682, 110] width 52 height 52
